Goal: Task Accomplishment & Management: Complete application form

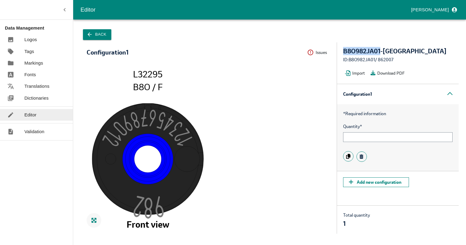
click at [32, 131] on p "Validation" at bounding box center [34, 131] width 20 height 7
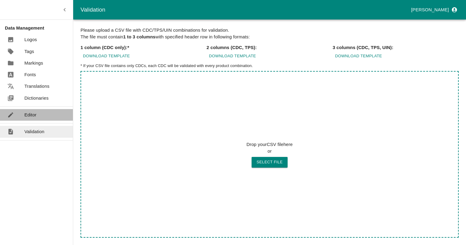
click at [31, 120] on link "Editor" at bounding box center [36, 115] width 73 height 12
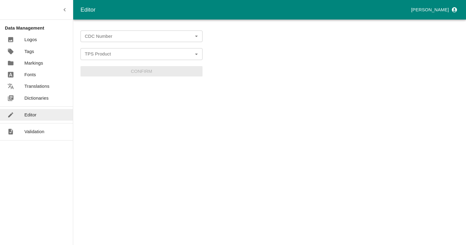
click at [113, 64] on form "CDC Number CDC Number TPS Product TPS Product Confirm" at bounding box center [142, 54] width 122 height 46
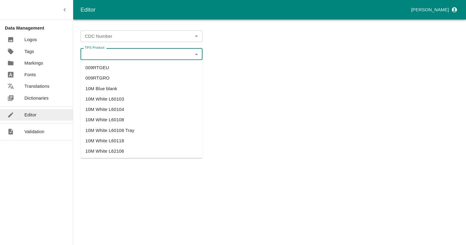
click at [112, 56] on input "TPS Product" at bounding box center [136, 54] width 108 height 8
paste input "L13016BTMBCFBLANC"
type input "L13016BTMBCFBLANC"
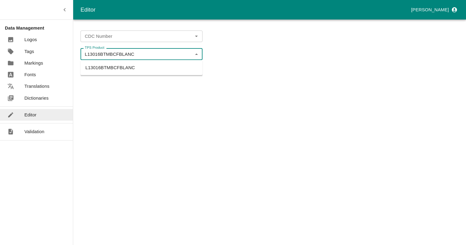
click at [108, 67] on li "L13016BTMBCFBLANC" at bounding box center [142, 68] width 122 height 10
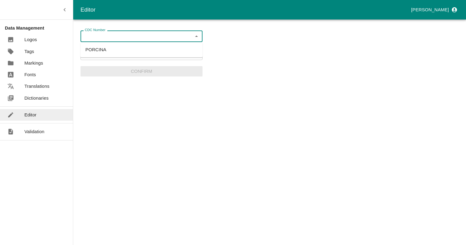
click at [111, 37] on input "CDC Number" at bounding box center [136, 36] width 108 height 8
click at [96, 51] on li "PORCINA" at bounding box center [142, 50] width 122 height 10
type input "PORCINA"
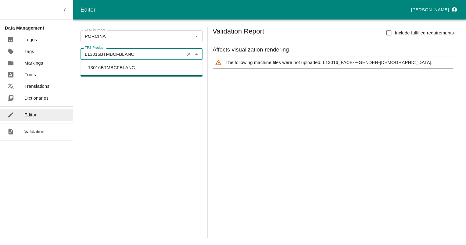
click at [144, 55] on input "L13016BTMBCFBLANC" at bounding box center [132, 54] width 100 height 8
drag, startPoint x: 144, startPoint y: 55, endPoint x: 102, endPoint y: 55, distance: 41.5
click at [102, 55] on input "L13016BTMBCFBLANC" at bounding box center [132, 54] width 100 height 8
click at [99, 53] on input "L13016BTMBCFBLANC" at bounding box center [132, 54] width 100 height 8
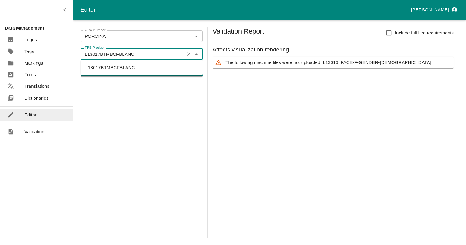
click at [103, 67] on li "L13017BTMBCFBLANC" at bounding box center [142, 68] width 122 height 10
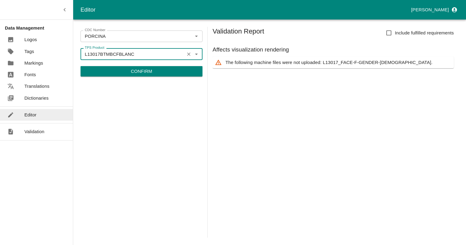
type input "L13017BTMBCFBLANC"
